Goal: Task Accomplishment & Management: Manage account settings

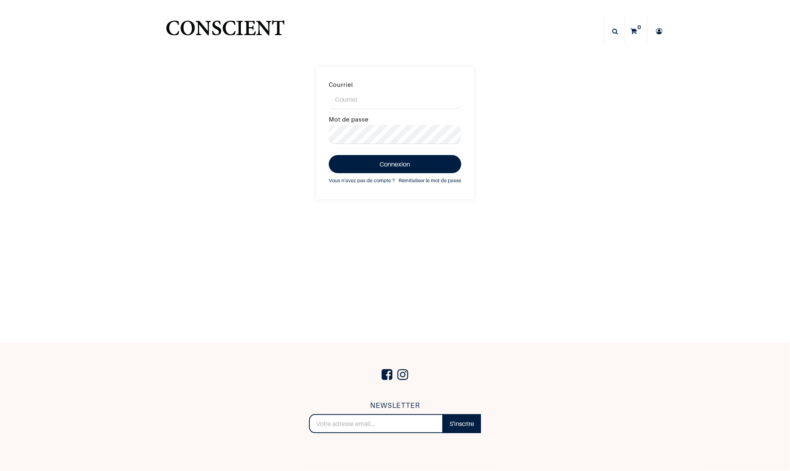
type input "[EMAIL_ADDRESS][DOMAIN_NAME]"
click at [402, 169] on button "Connexion" at bounding box center [395, 164] width 132 height 18
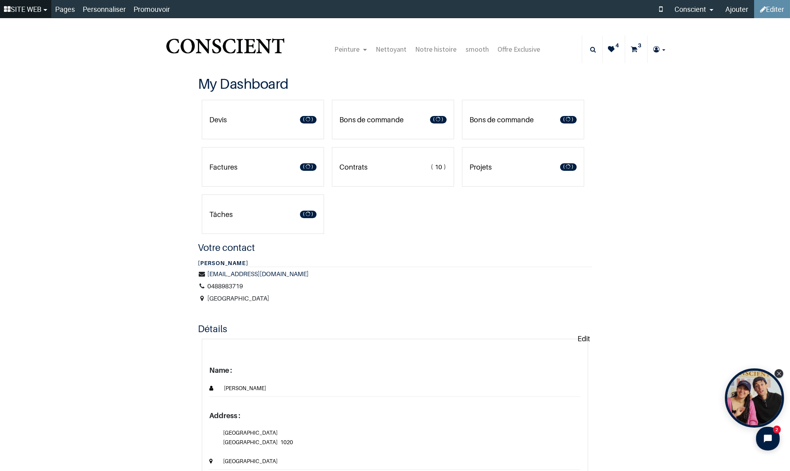
type input "[EMAIL_ADDRESS][DOMAIN_NAME]"
click at [28, 8] on link "SITE WEB" at bounding box center [25, 9] width 51 height 18
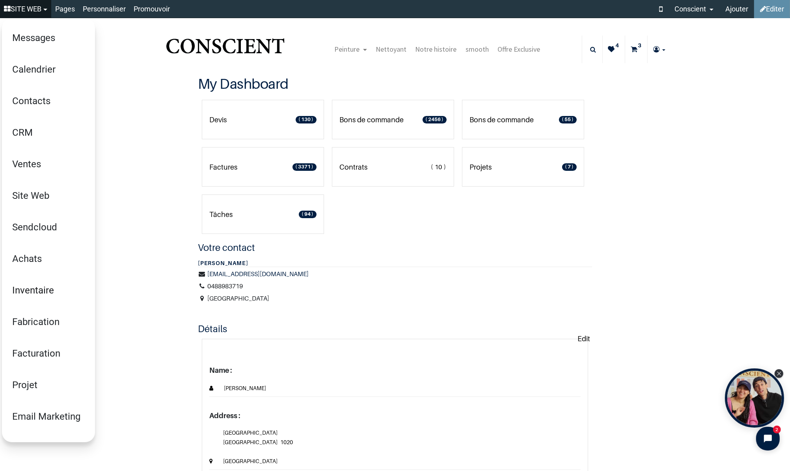
scroll to position [120, 0]
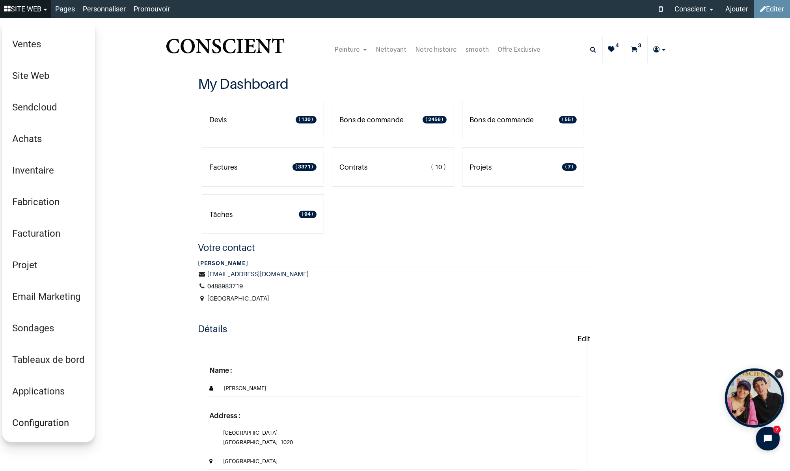
click at [51, 429] on link "Configuration" at bounding box center [48, 423] width 91 height 32
